Goal: Information Seeking & Learning: Learn about a topic

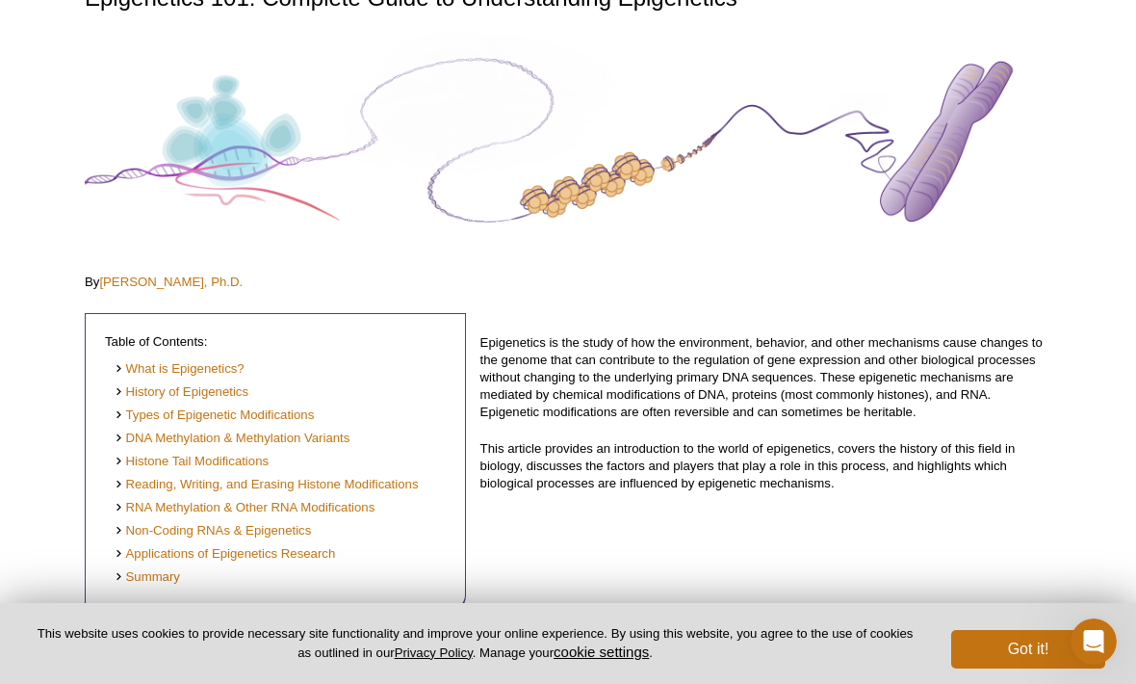
scroll to position [177, 0]
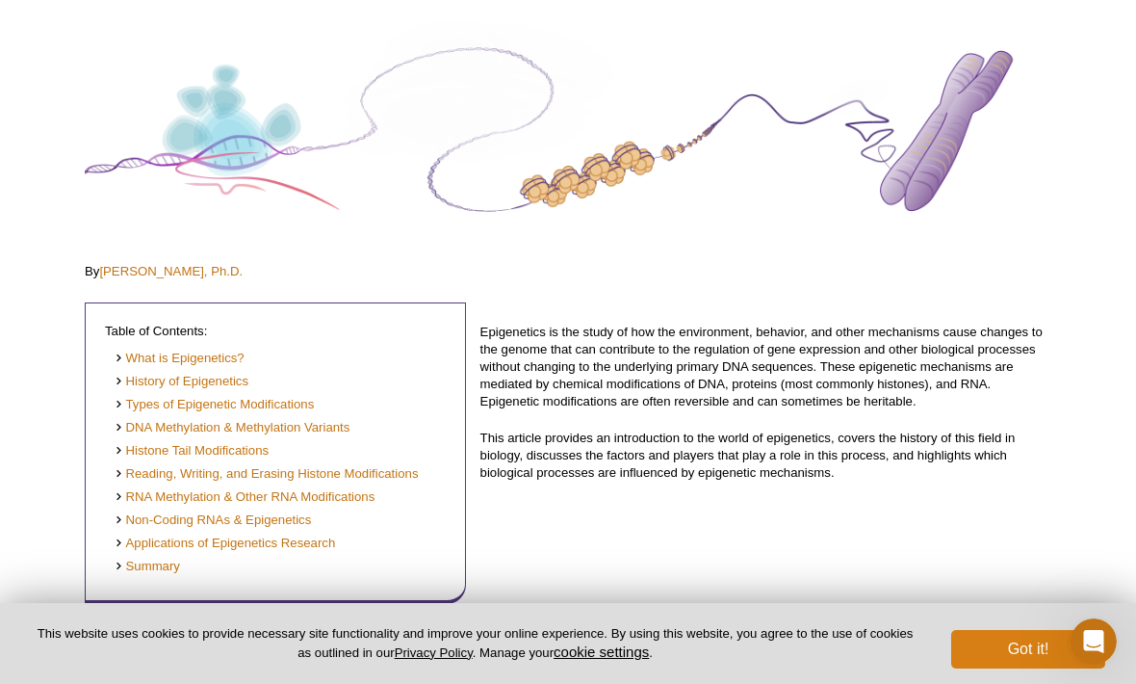
click at [1047, 668] on button "Got it!" at bounding box center [1028, 649] width 154 height 39
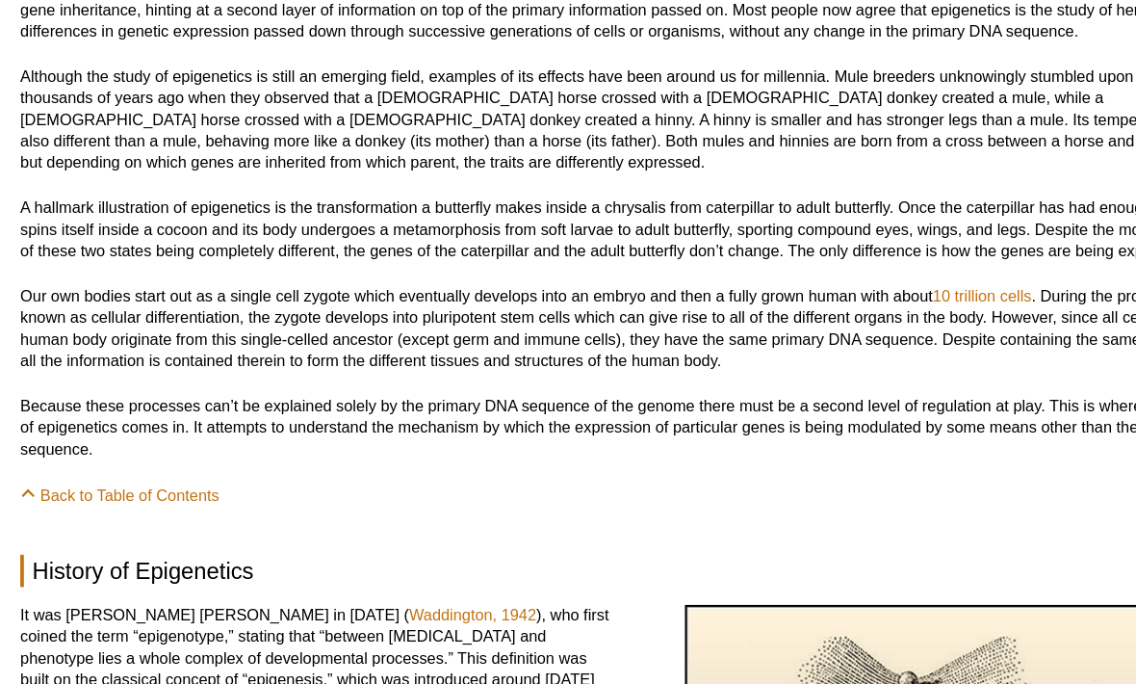
scroll to position [822, 0]
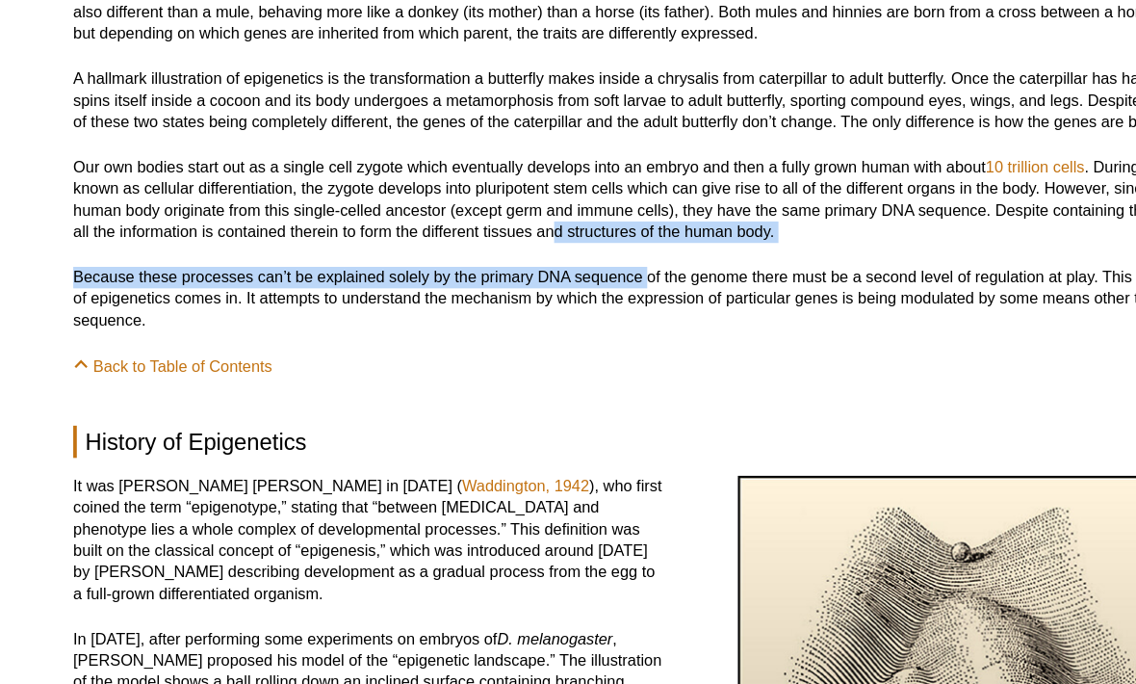
scroll to position [869, 0]
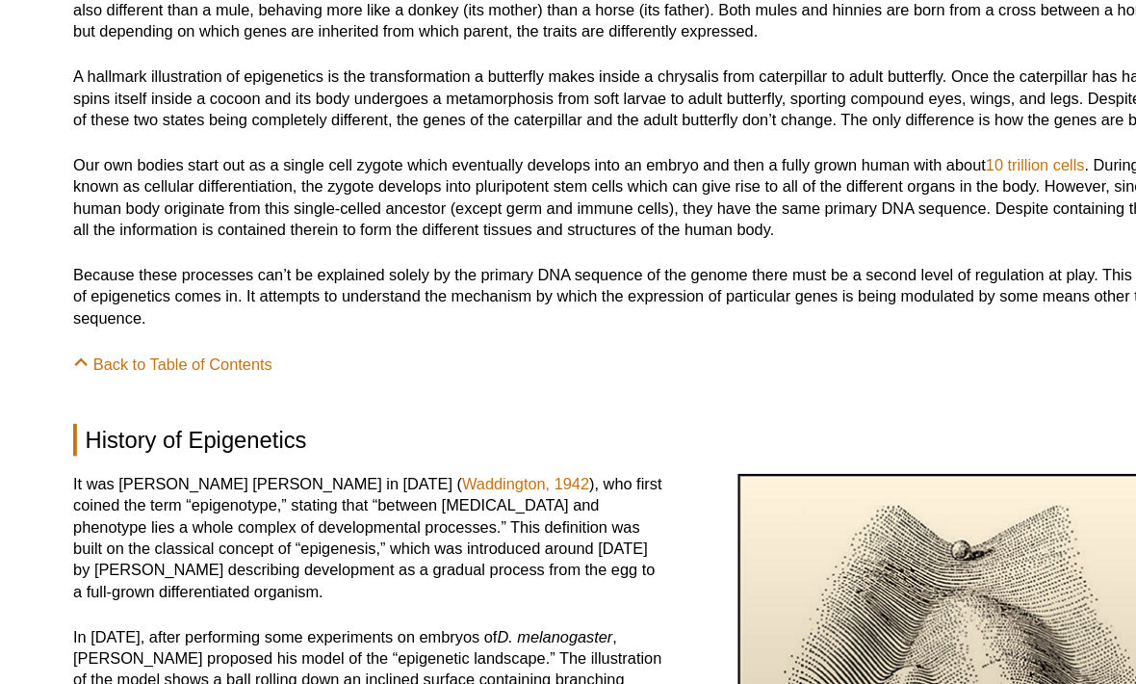
drag, startPoint x: 477, startPoint y: 353, endPoint x: 552, endPoint y: 398, distance: 87.2
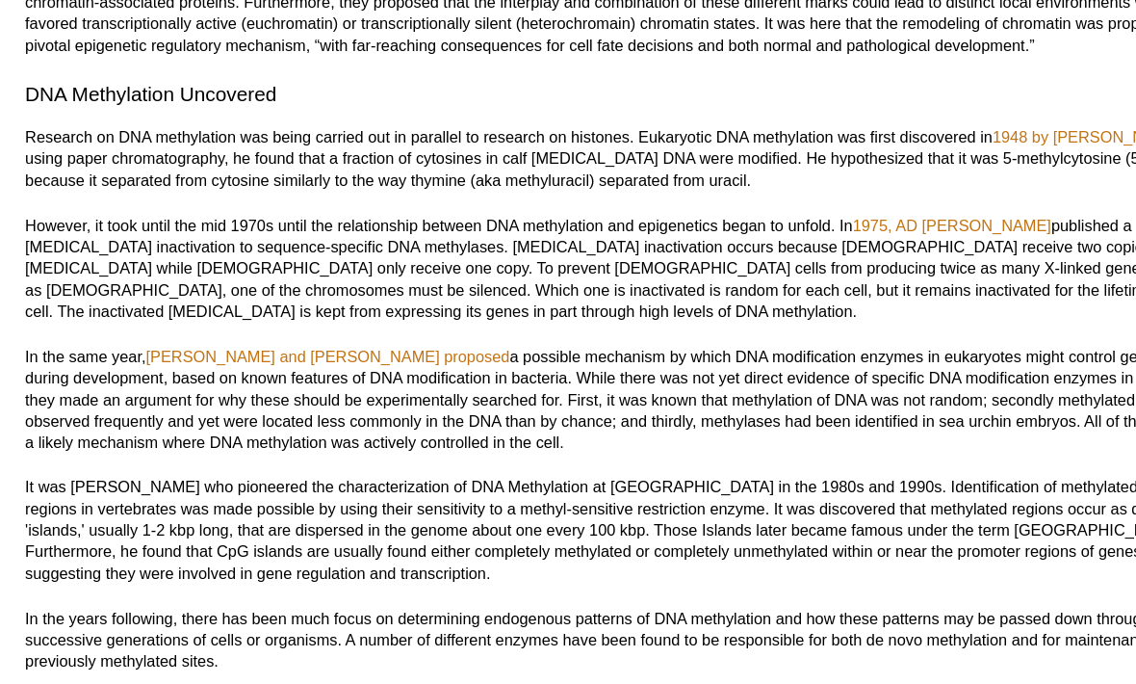
scroll to position [2816, 0]
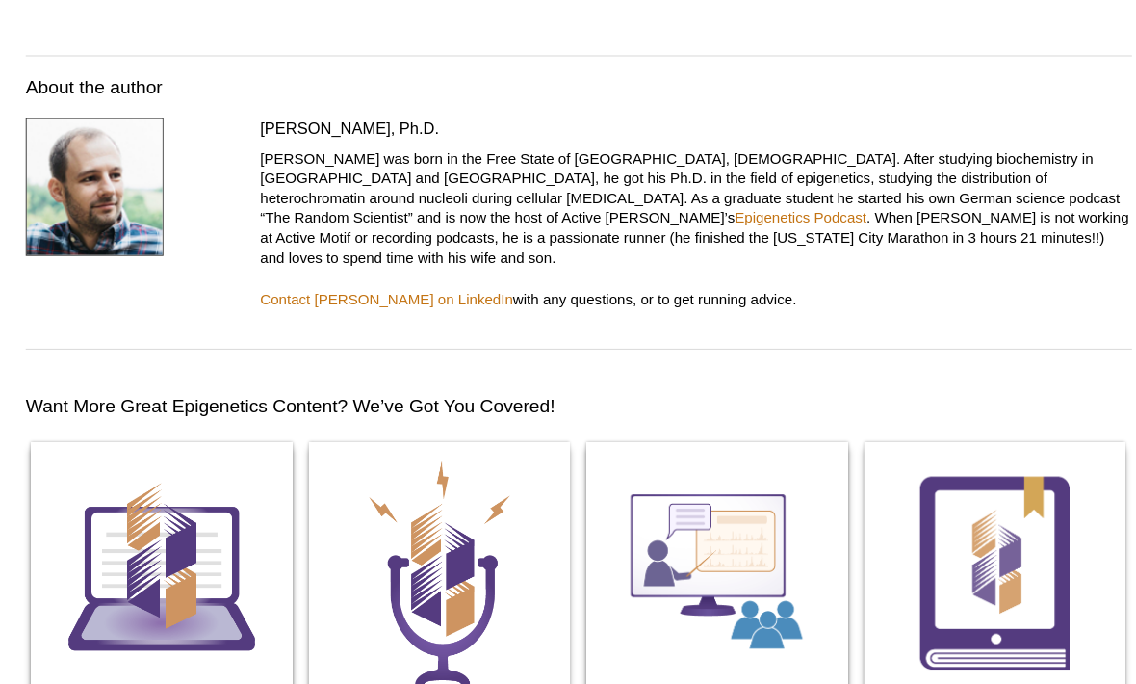
scroll to position [10423, 0]
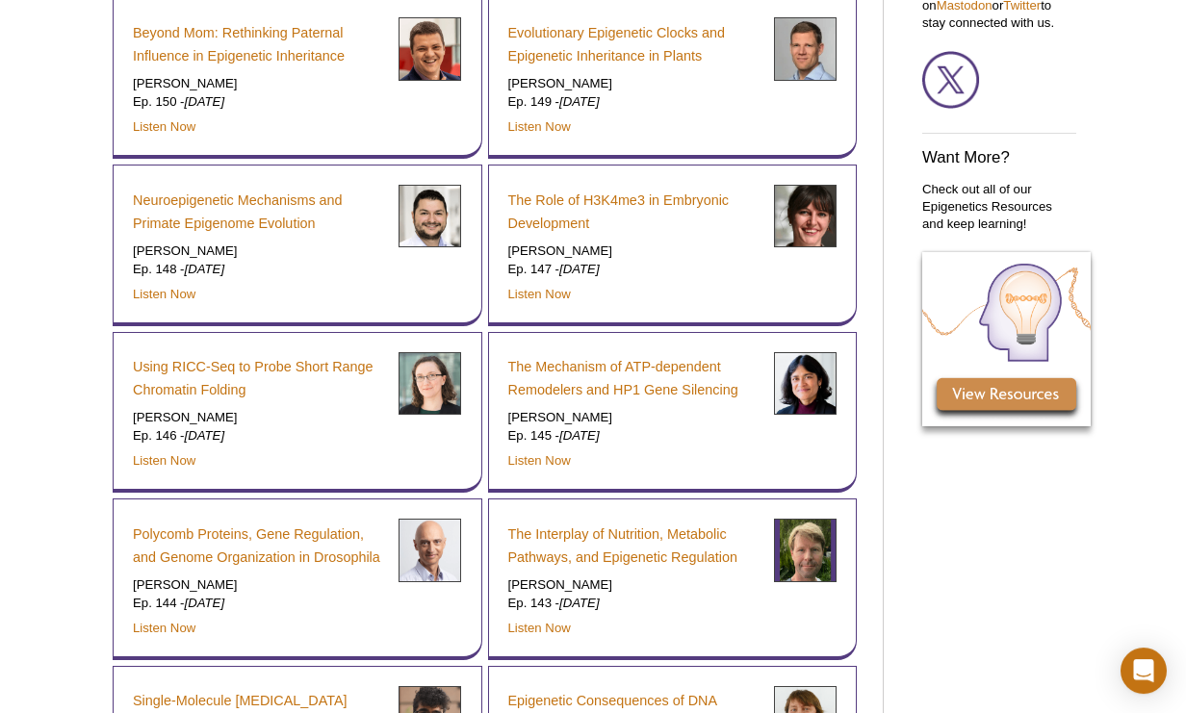
scroll to position [1081, 0]
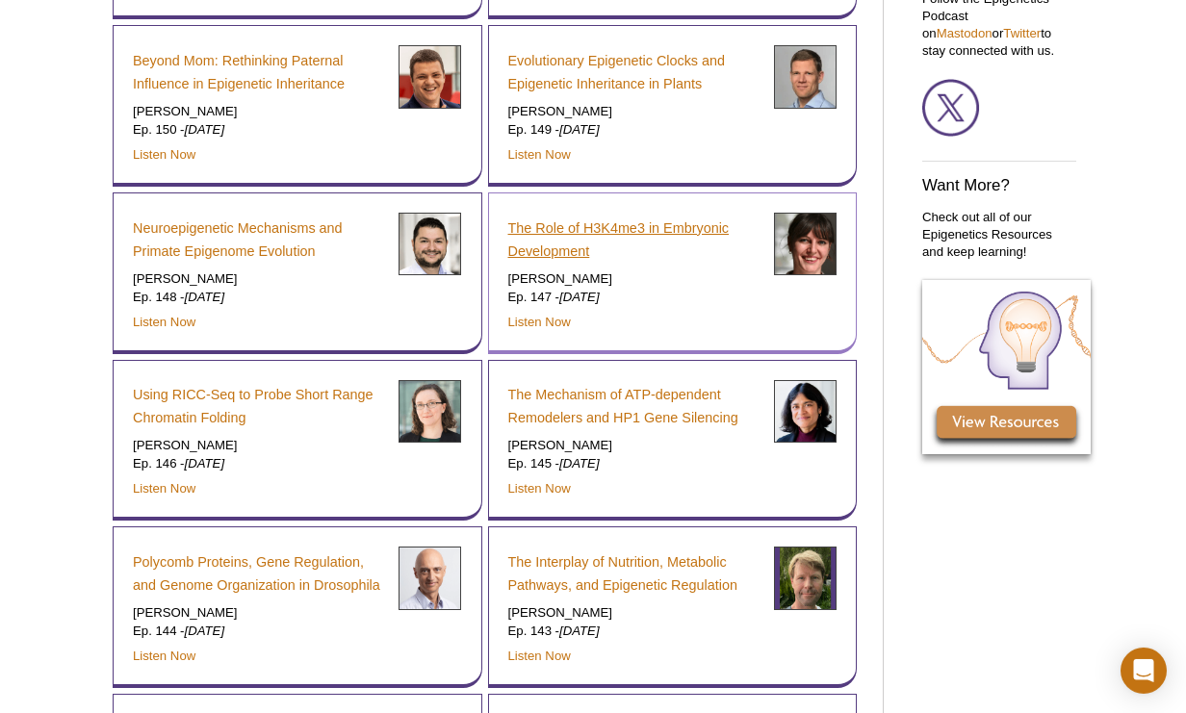
click at [670, 217] on link "The Role of H3K4me3 in Embryonic Development" at bounding box center [633, 240] width 251 height 46
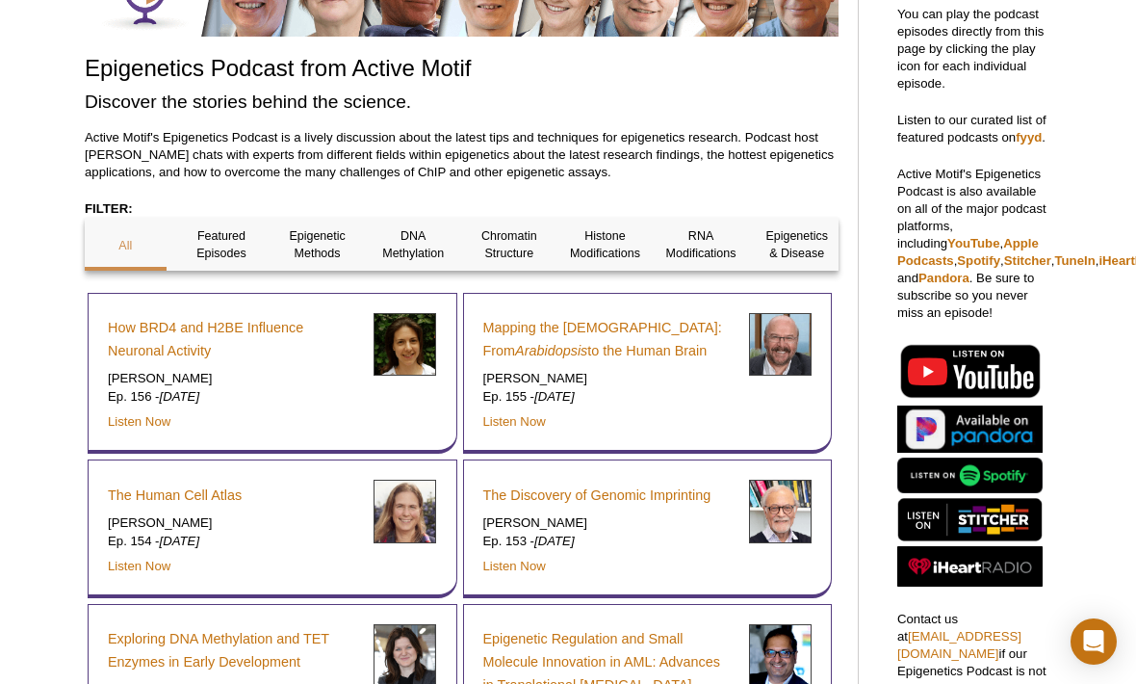
scroll to position [0, 0]
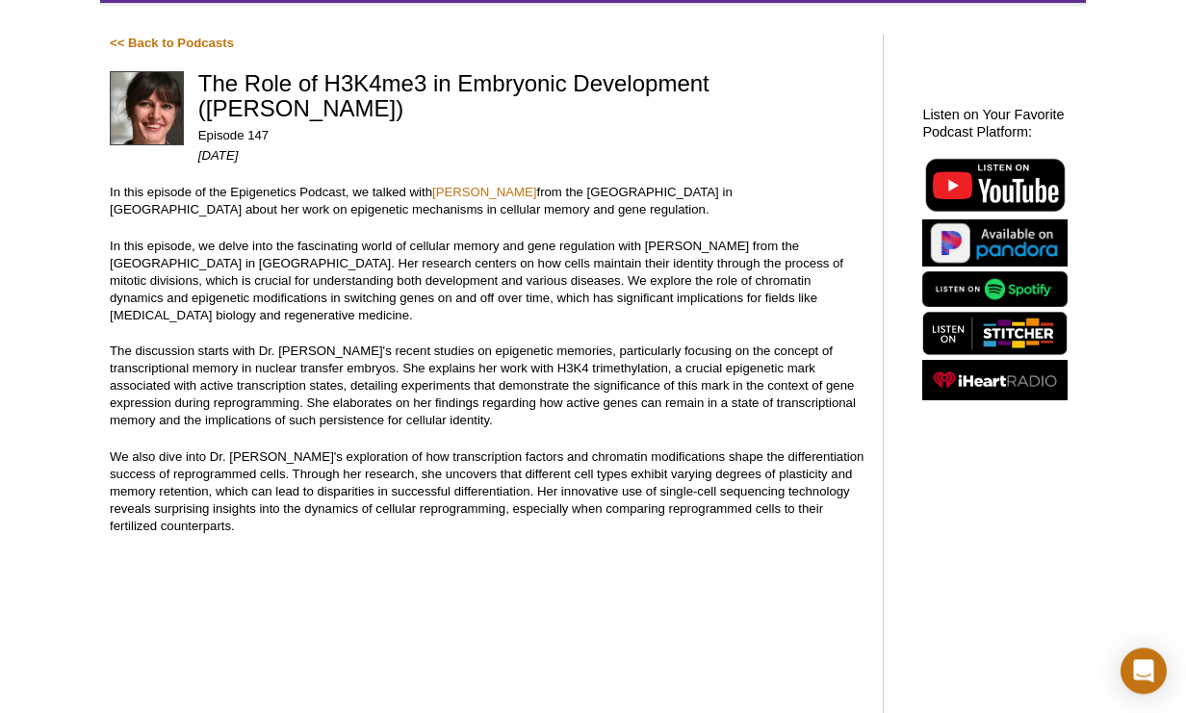
scroll to position [143, 0]
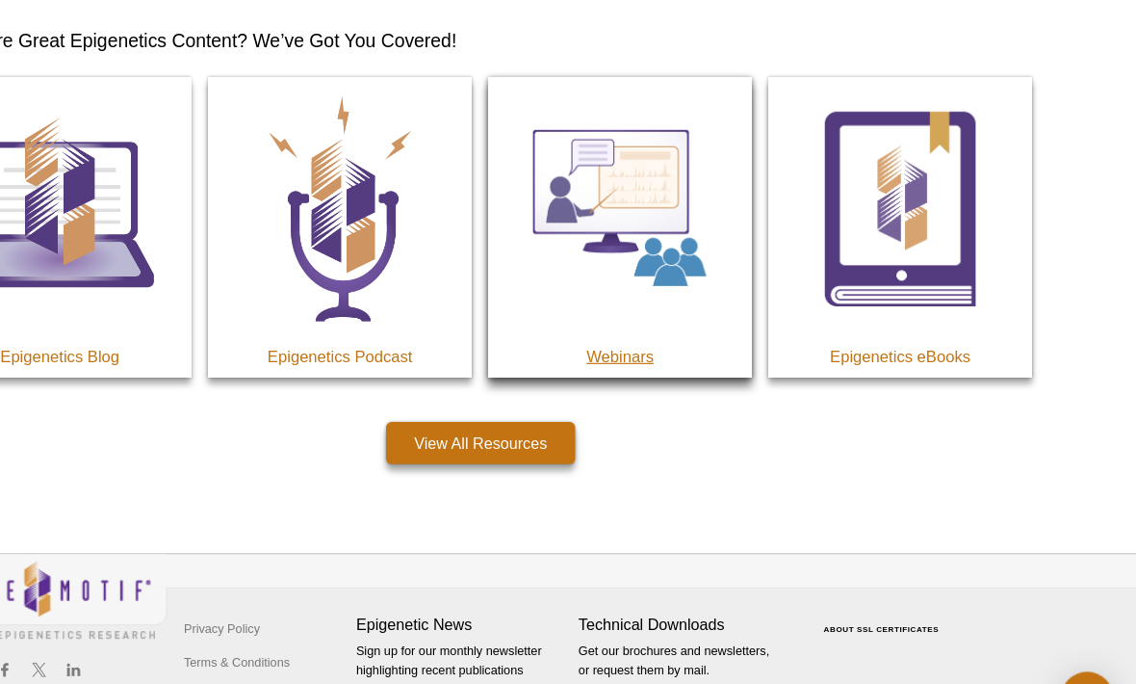
scroll to position [10218, 0]
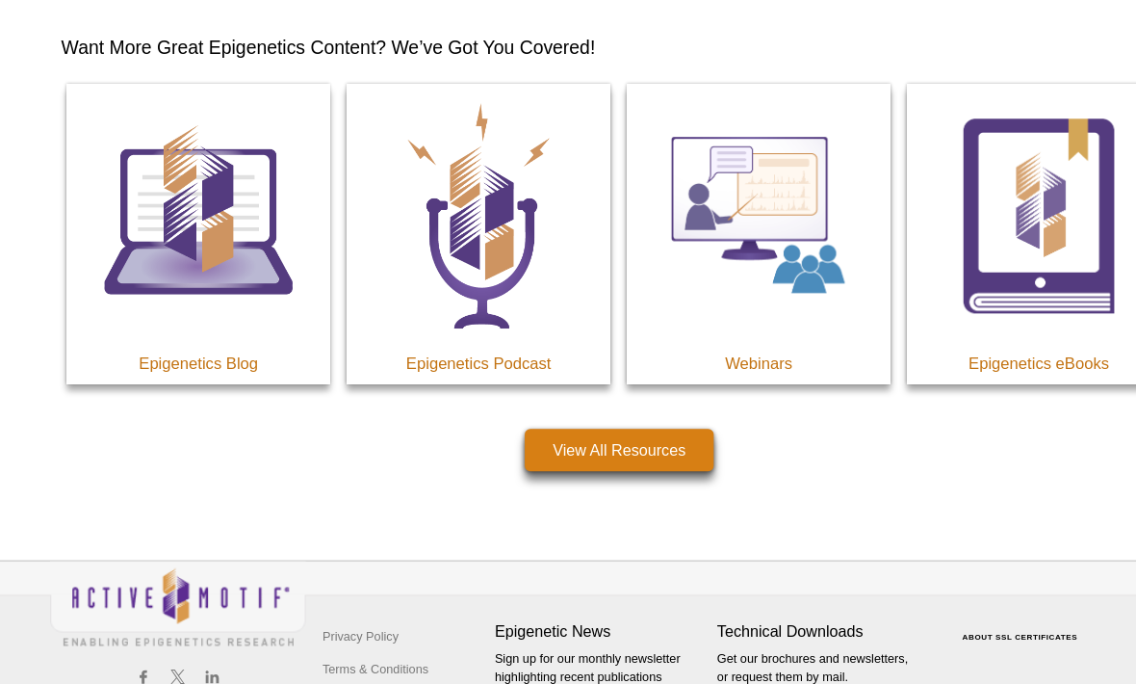
click at [553, 438] on link "View All Resources" at bounding box center [568, 419] width 164 height 37
